Goal: Information Seeking & Learning: Learn about a topic

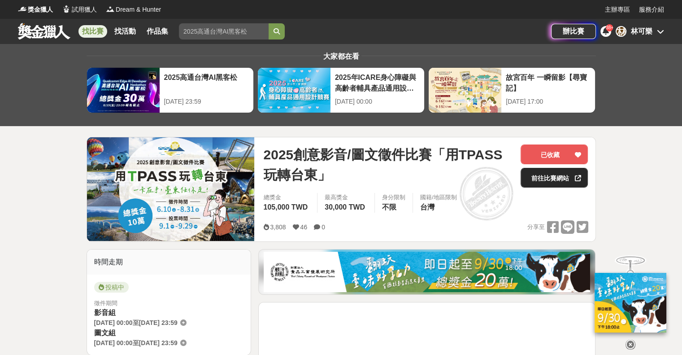
click at [556, 184] on link "前往比賽網站" at bounding box center [554, 178] width 67 height 20
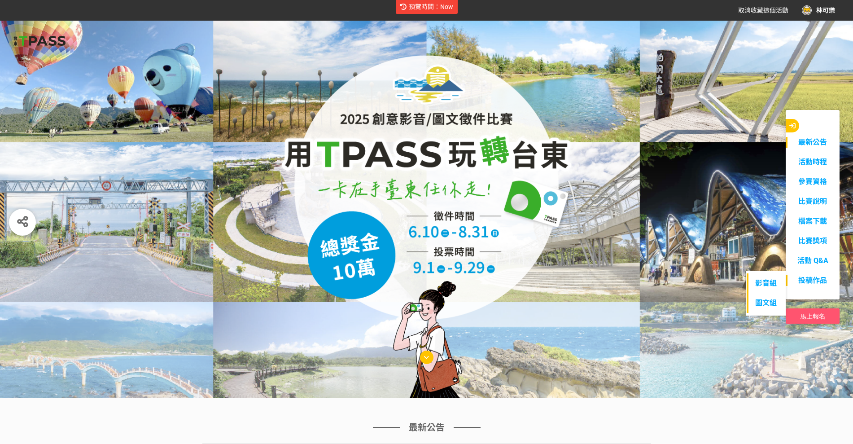
click at [814, 281] on span "投稿作品" at bounding box center [812, 280] width 29 height 9
click at [771, 285] on link "影音組" at bounding box center [766, 283] width 39 height 20
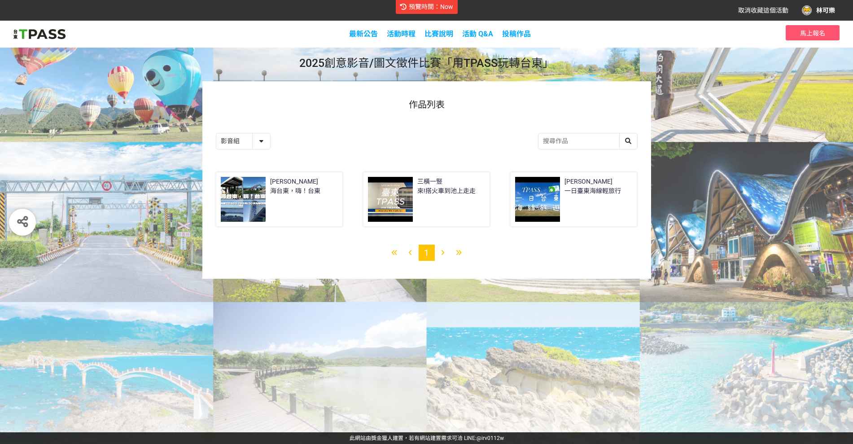
click at [544, 201] on div at bounding box center [537, 199] width 45 height 45
click at [285, 205] on div "Emily 海台東，嗨！台東" at bounding box center [279, 199] width 117 height 45
click at [541, 208] on div at bounding box center [537, 199] width 45 height 45
click at [262, 144] on select "影音組 圖文組" at bounding box center [243, 141] width 54 height 16
click at [216, 133] on select "影音組 圖文組" at bounding box center [243, 141] width 54 height 16
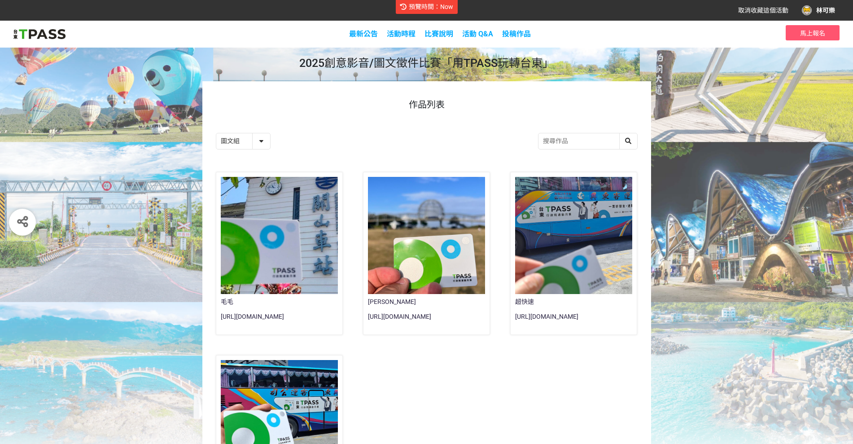
click at [256, 143] on select "影音組 圖文組" at bounding box center [243, 141] width 54 height 16
select select "185229:185488"
click at [216, 133] on select "影音組 圖文組" at bounding box center [243, 141] width 54 height 16
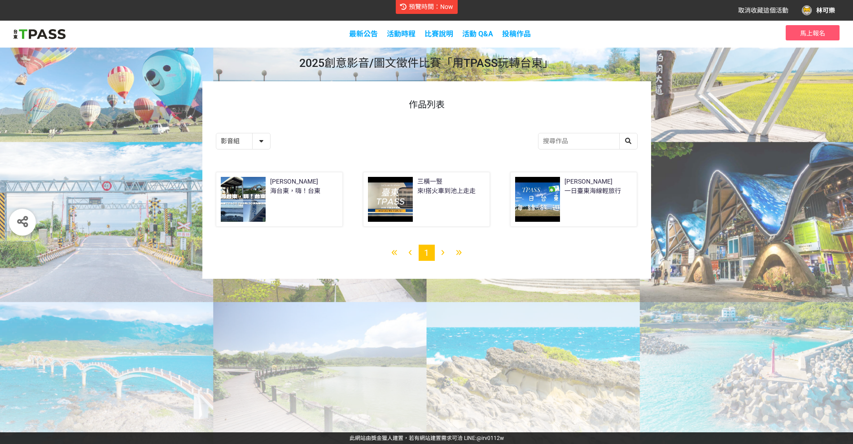
click at [403, 209] on div at bounding box center [390, 199] width 45 height 45
click at [257, 138] on select "影音組 圖文組" at bounding box center [243, 141] width 54 height 16
select select "185230:185473"
click at [216, 133] on select "影音組 圖文組" at bounding box center [243, 141] width 54 height 16
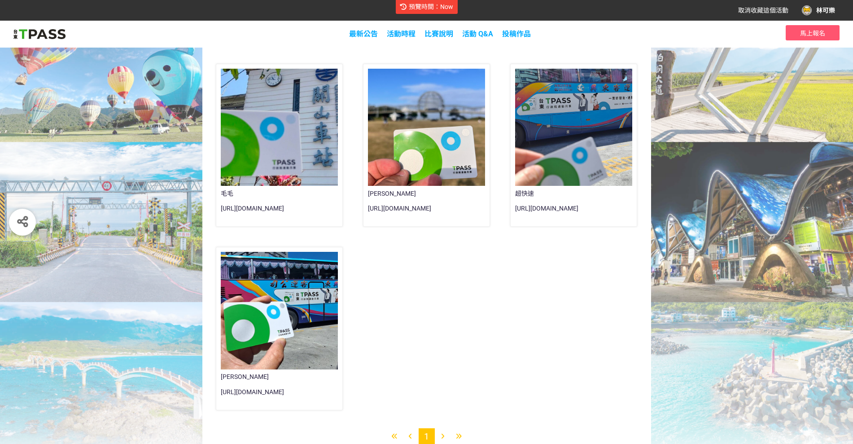
scroll to position [112, 0]
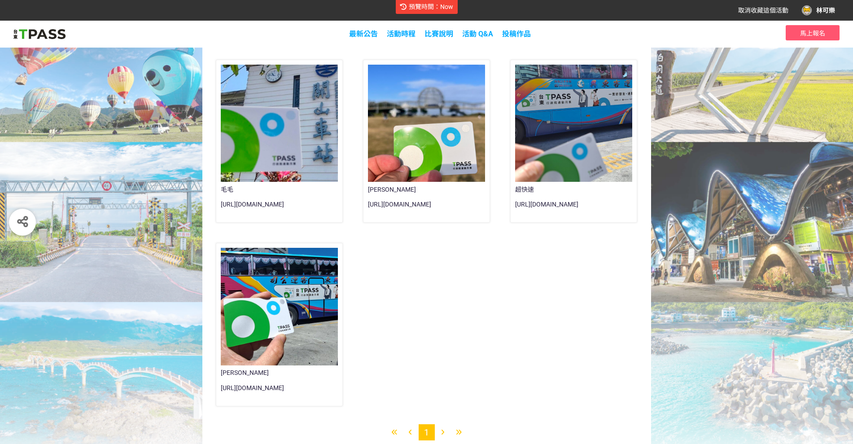
click at [414, 148] on div at bounding box center [426, 123] width 117 height 117
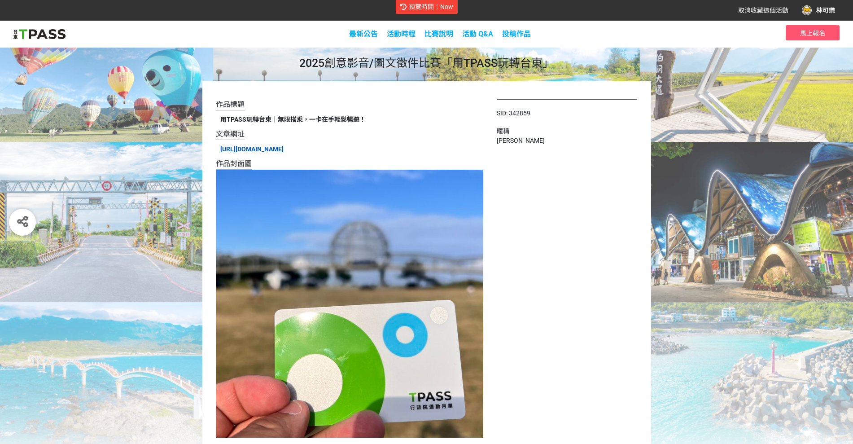
click at [284, 149] on link "https://www.facebook.com/share/p/1G28KrAVGJ/" at bounding box center [251, 148] width 63 height 7
select select "185230:185473"
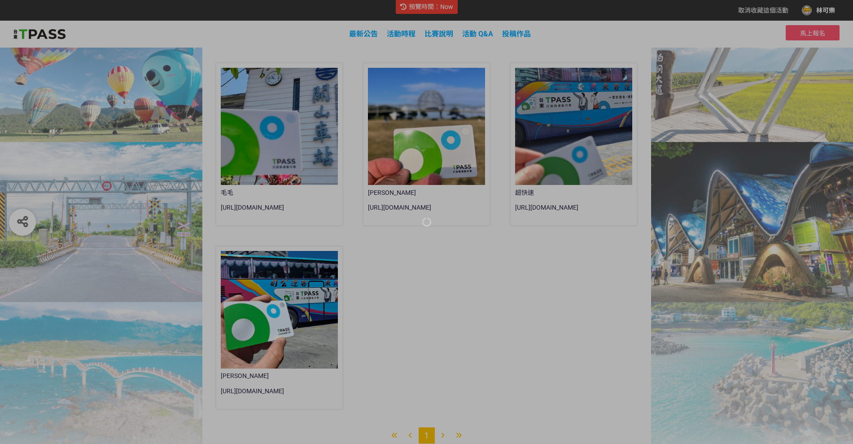
scroll to position [112, 0]
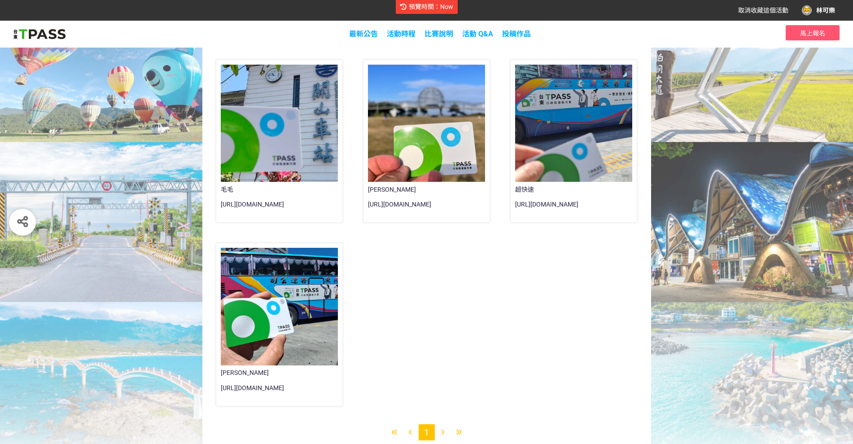
click at [564, 302] on div "毛毛 https://maomao.tw/台東一日遊/ 阿德 https://www.facebook.com/share/p/1G28KrAVGJ/ 超快速…" at bounding box center [426, 240] width 442 height 367
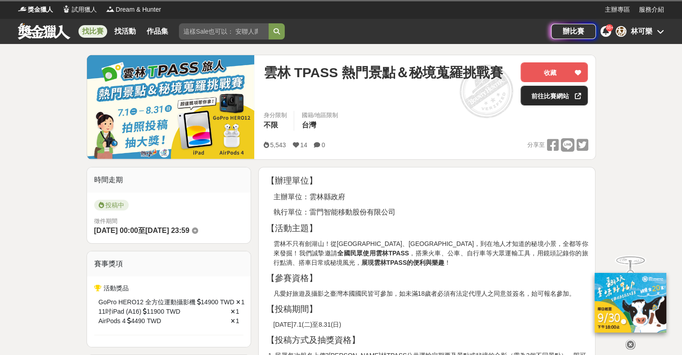
click at [546, 98] on link "前往比賽網站" at bounding box center [554, 96] width 67 height 20
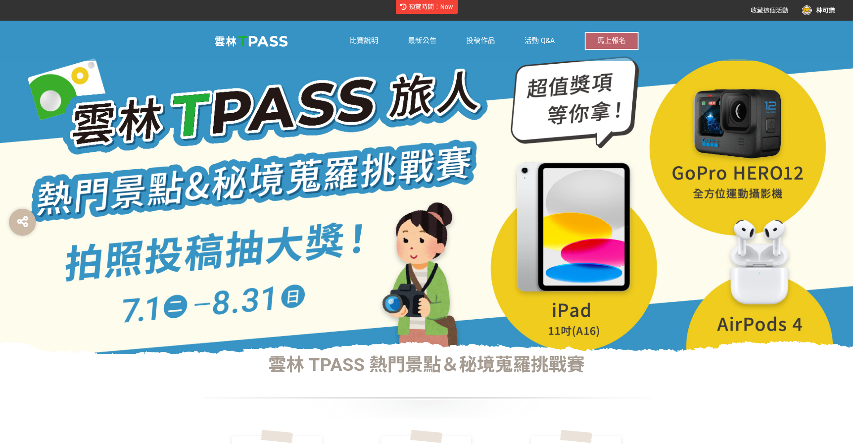
click at [57, 305] on div at bounding box center [426, 187] width 853 height 333
click at [476, 39] on span "投稿作品" at bounding box center [480, 40] width 29 height 9
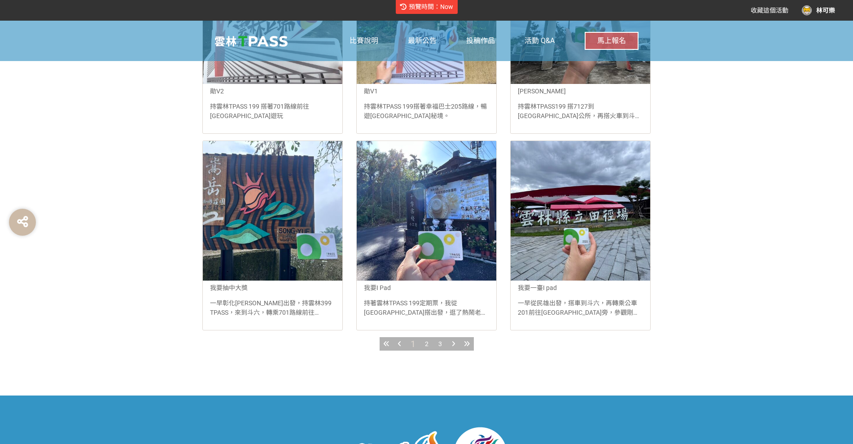
scroll to position [953, 0]
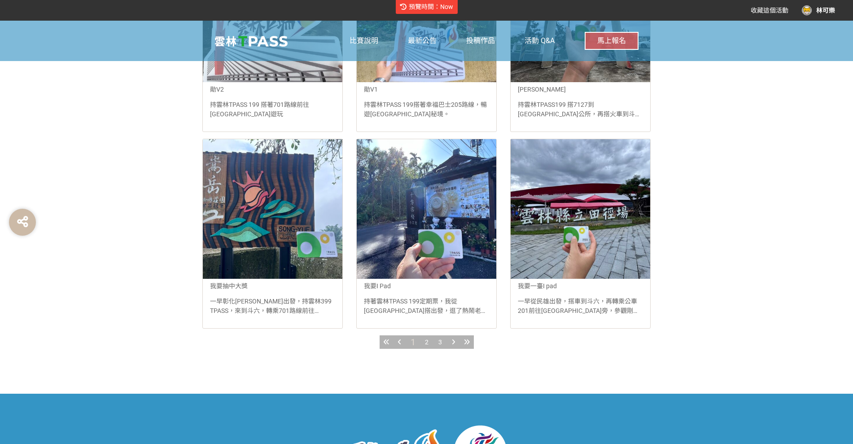
click at [440, 344] on span "3" at bounding box center [440, 341] width 4 height 7
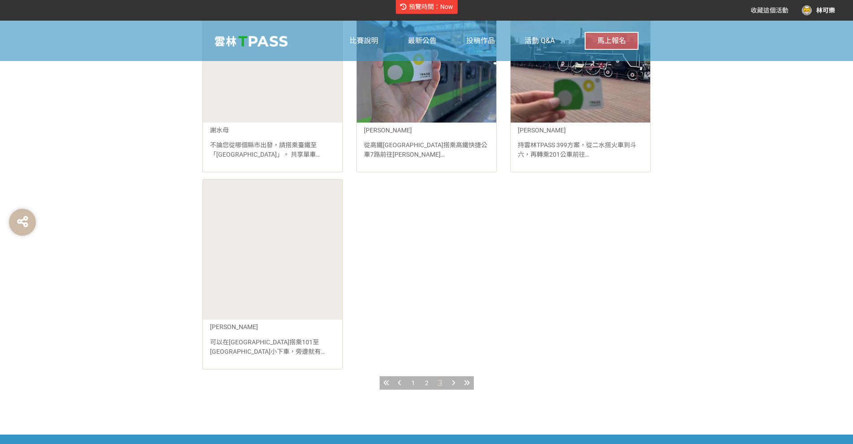
scroll to position [785, 0]
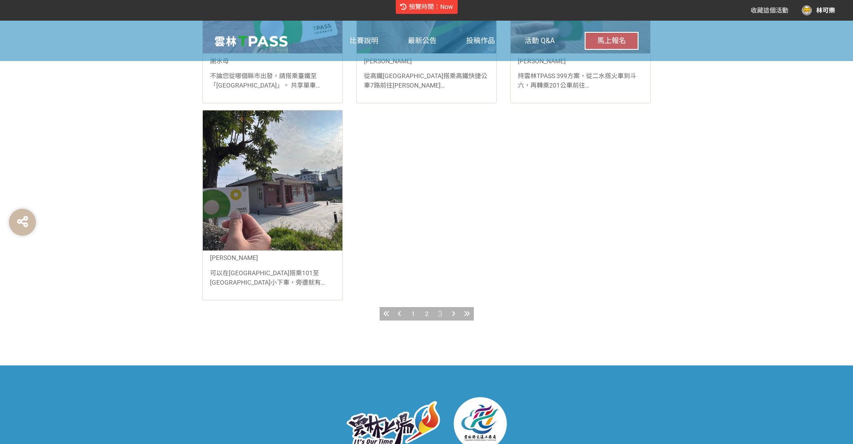
click at [425, 316] on span "2" at bounding box center [427, 313] width 4 height 7
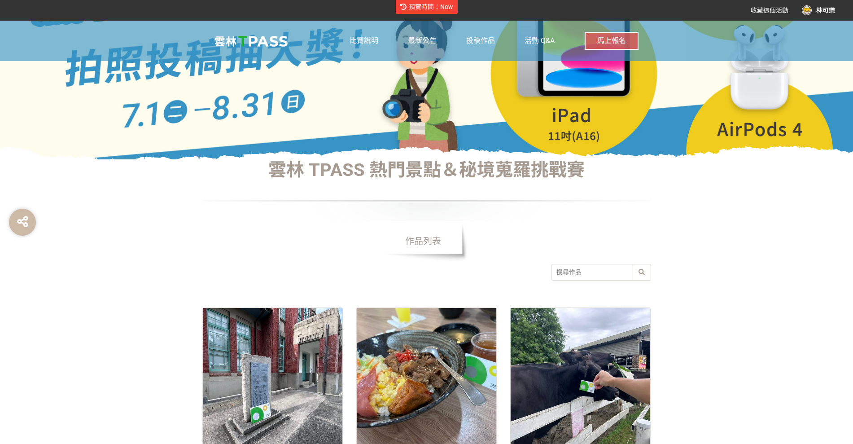
scroll to position [190, 0]
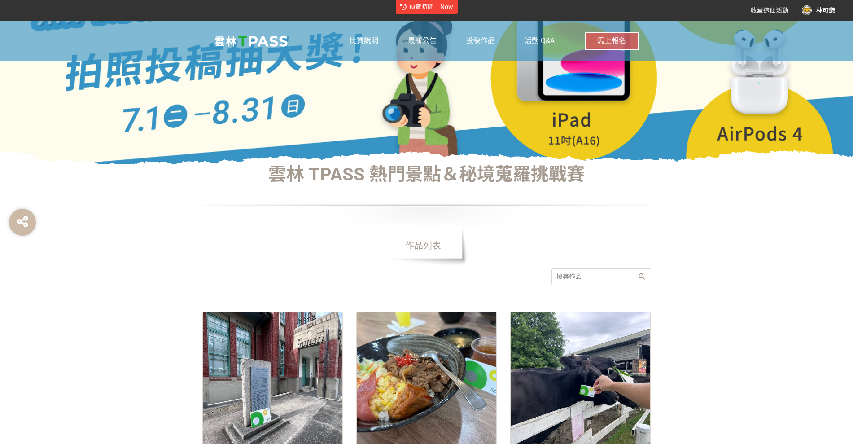
click at [387, 357] on div at bounding box center [427, 382] width 140 height 140
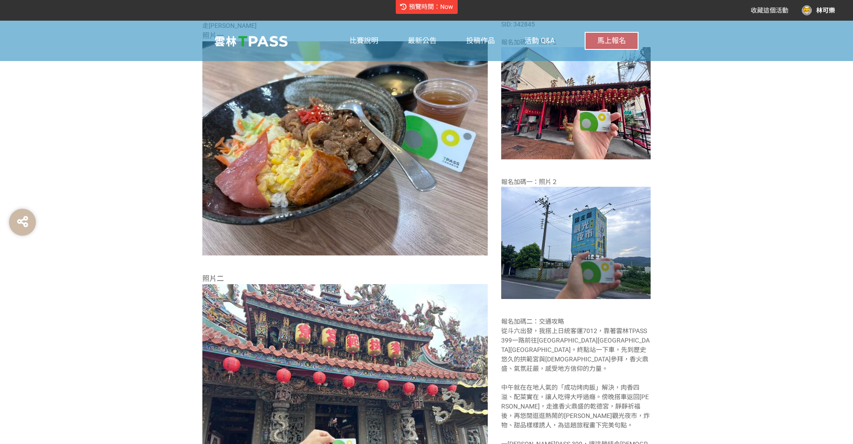
scroll to position [336, 0]
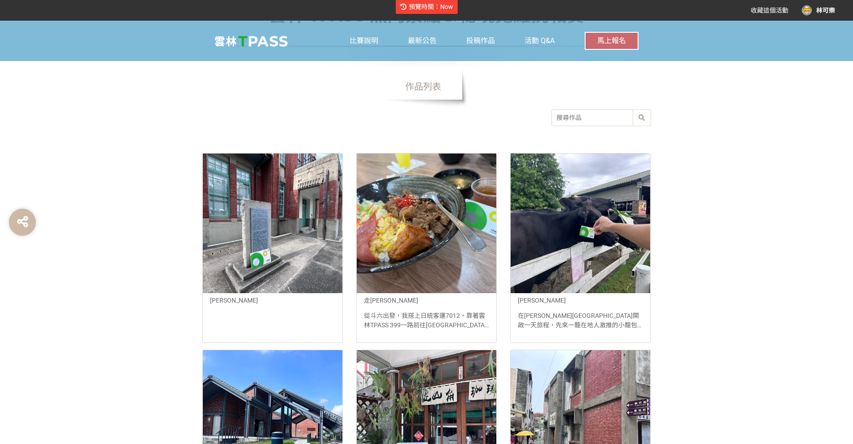
scroll to position [358, 0]
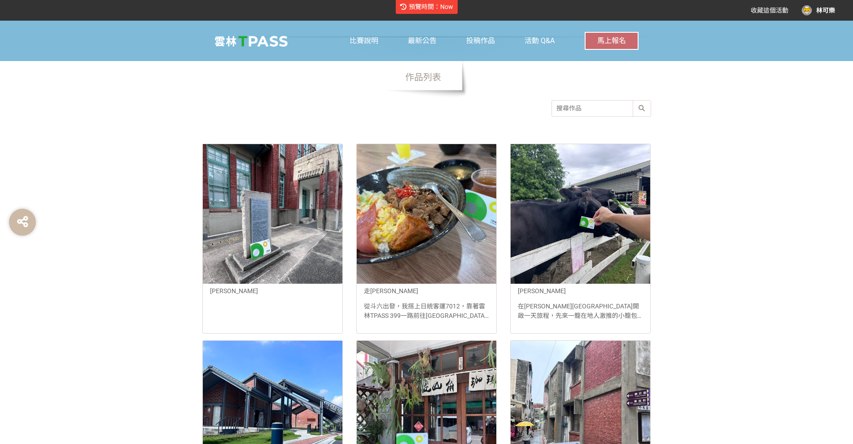
click at [261, 268] on div at bounding box center [273, 214] width 140 height 140
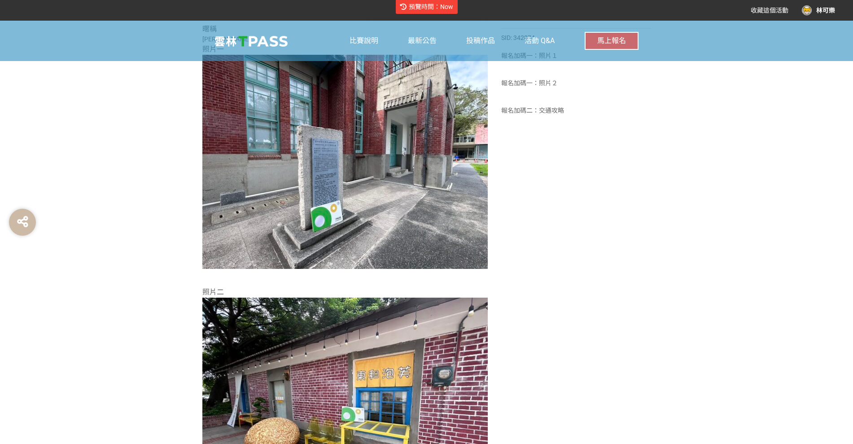
scroll to position [347, 0]
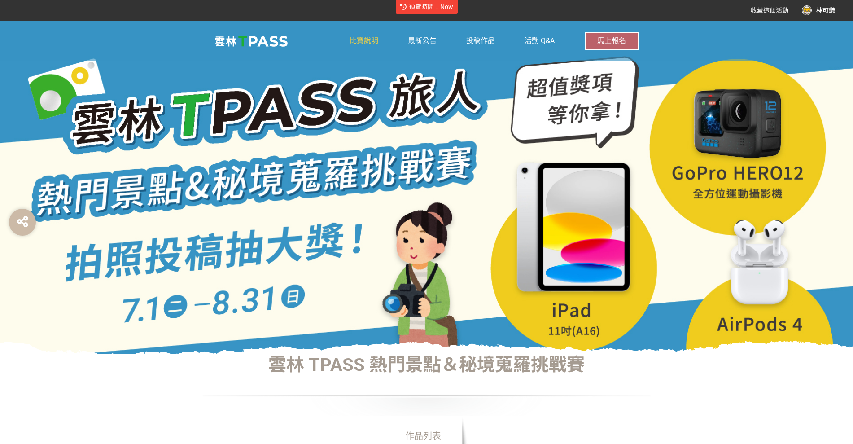
click at [358, 38] on span "比賽說明" at bounding box center [363, 40] width 29 height 9
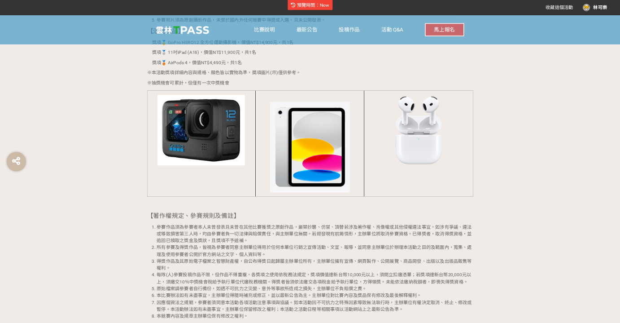
scroll to position [897, 0]
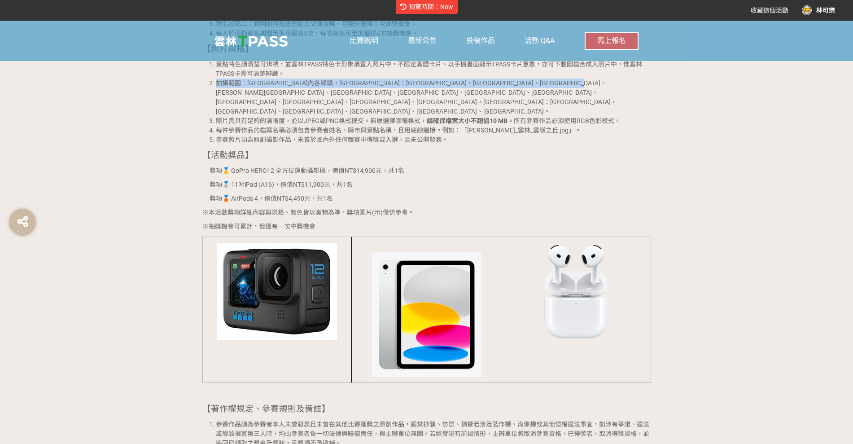
drag, startPoint x: 216, startPoint y: 85, endPoint x: 802, endPoint y: 15, distance: 589.6
click at [388, 90] on li "拍攝範圍：雲林縣內各鄉鎮，彰化縣：員林市、永靖鄉、社頭鄉、田中鎮、二水鄉、秀水鄉、溪湖鎮、埤頭鄉、竹塘鄉、田尾鄉、北斗鎮、溪州鄉，嘉義縣：大林鎮，民雄鄉、梅山…" at bounding box center [433, 98] width 435 height 38
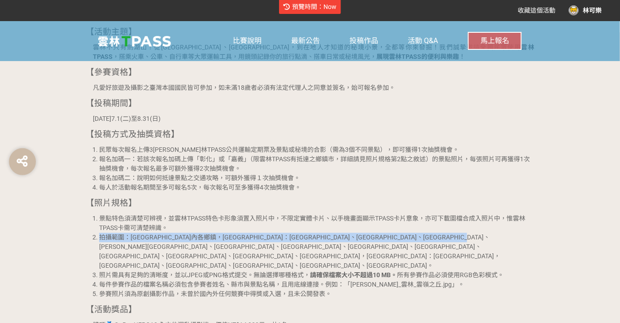
scroll to position [693, 0]
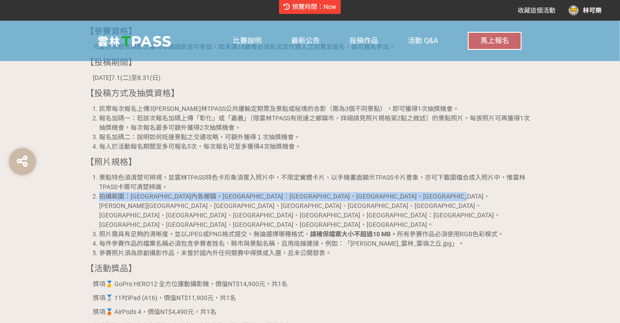
click at [128, 43] on img at bounding box center [165, 41] width 135 height 22
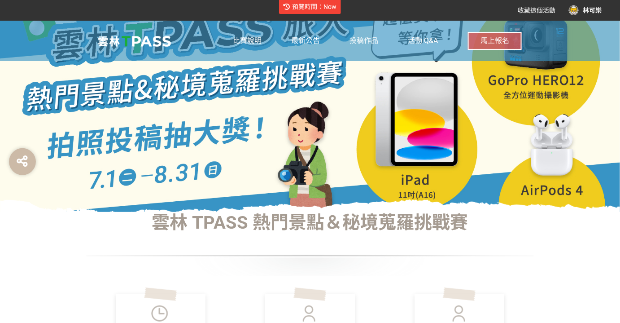
scroll to position [0, 0]
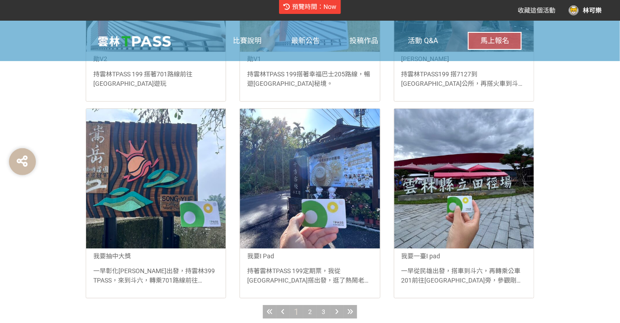
scroll to position [978, 0]
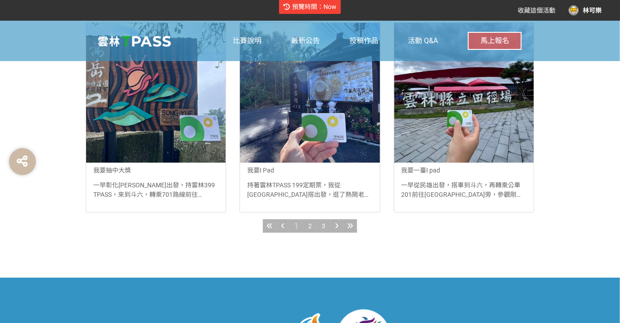
click at [312, 224] on div "2" at bounding box center [309, 225] width 13 height 13
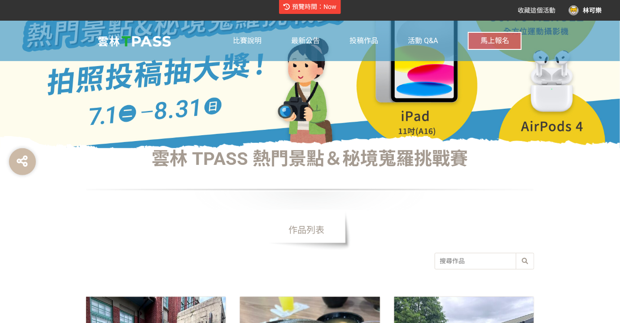
scroll to position [245, 0]
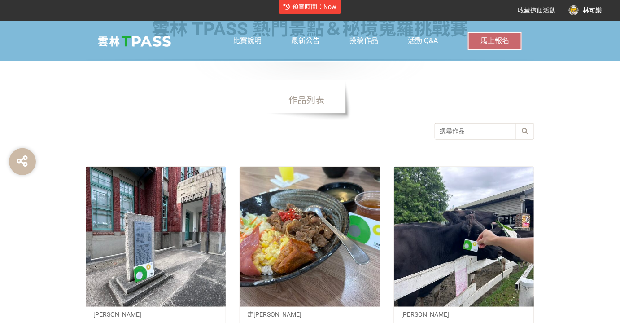
click at [285, 278] on div at bounding box center [310, 237] width 140 height 140
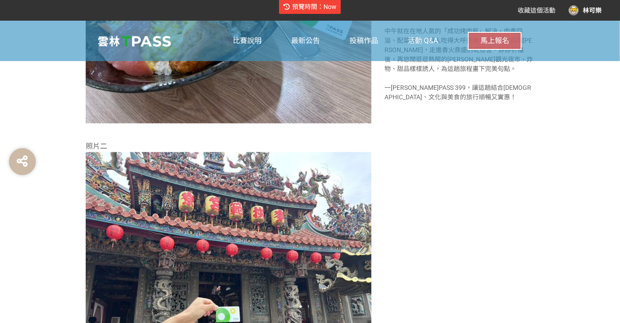
scroll to position [571, 0]
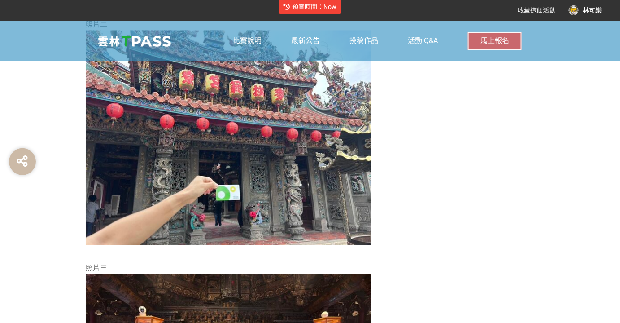
drag, startPoint x: 432, startPoint y: 125, endPoint x: 478, endPoint y: 126, distance: 45.8
click at [495, 222] on div "SID: 342845 報名加碼一：照片１ 報名加碼一：照片２ 報名加碼二：交通攻略 從[GEOGRAPHIC_DATA]出發，我搭上日統客運7012，靠著雲…" at bounding box center [459, 130] width 149 height 749
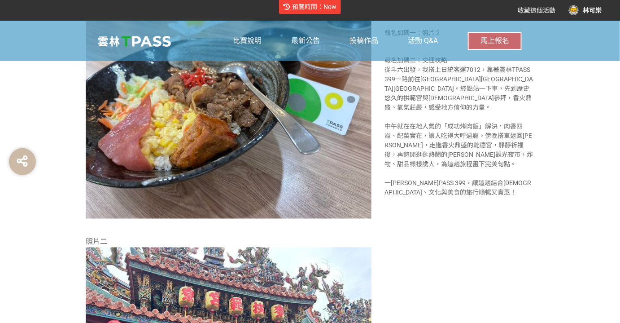
scroll to position [408, 0]
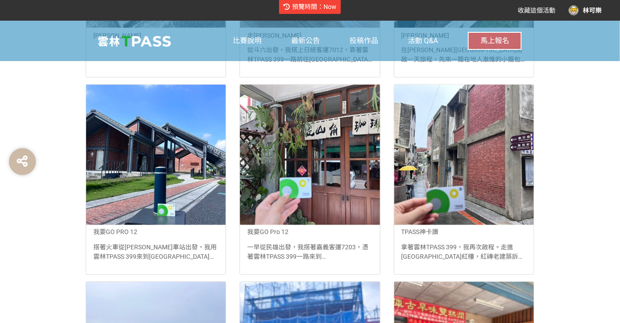
scroll to position [571, 0]
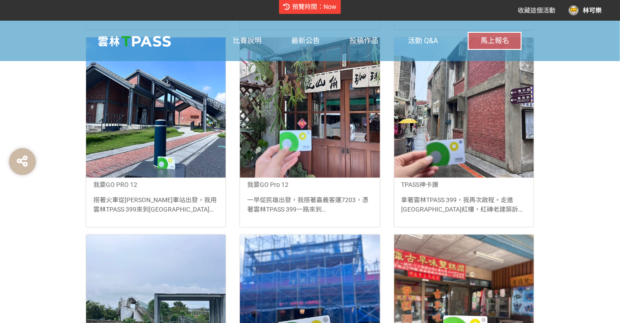
click at [443, 134] on div at bounding box center [464, 107] width 140 height 140
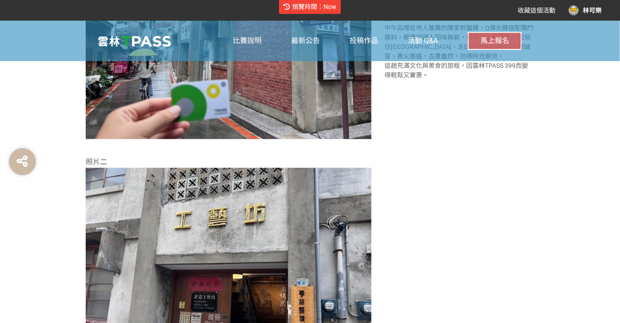
scroll to position [392, 0]
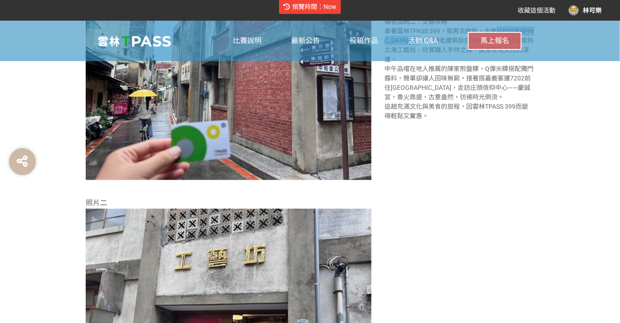
drag, startPoint x: 498, startPoint y: 151, endPoint x: 475, endPoint y: 162, distance: 25.7
click at [475, 121] on div "拿著雲林TPASS 399，我再次啟程。走進[GEOGRAPHIC_DATA]紅樓，紅磚老建築訴說著昔日風華；轉個彎到北港工藝坊，欣賞職人手作之美，感受在地文…" at bounding box center [459, 73] width 149 height 94
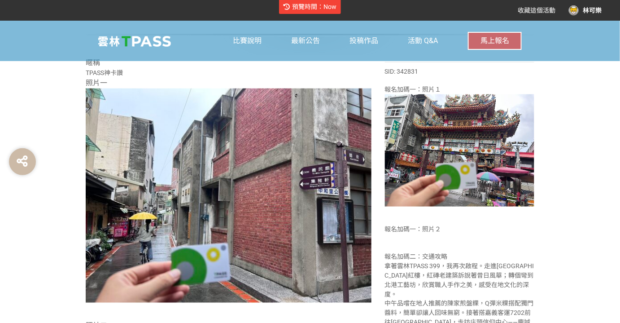
click at [534, 243] on div "報名加碼一：照片１ 報名加碼一：照片２ 報名加碼二：交通攻略 拿著雲林TPASS 399，我再次啟程。走進[GEOGRAPHIC_DATA]紅樓，紅磚老建築訴…" at bounding box center [459, 220] width 149 height 271
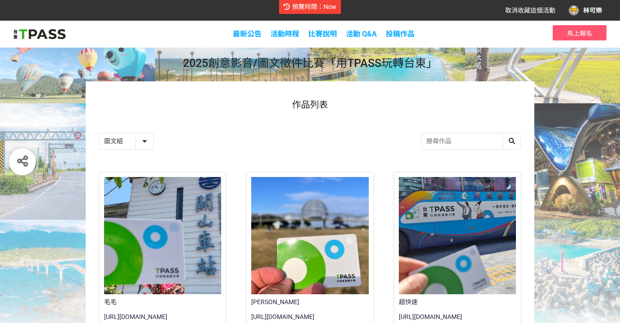
select select "185230:185473"
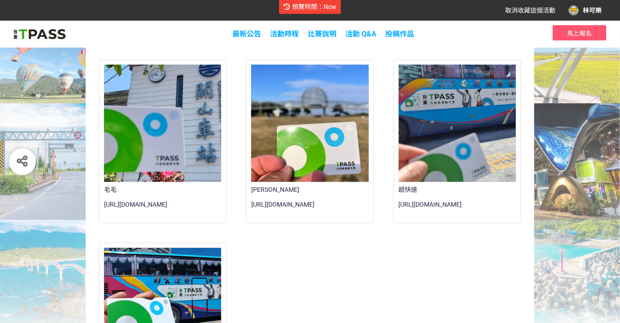
click at [45, 37] on img at bounding box center [39, 33] width 52 height 13
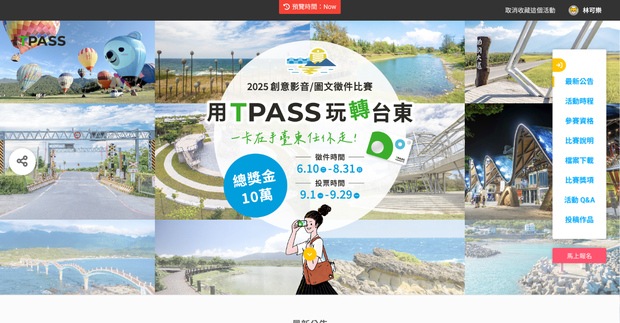
click at [162, 33] on div at bounding box center [310, 158] width 620 height 274
